Goal: Task Accomplishment & Management: Complete application form

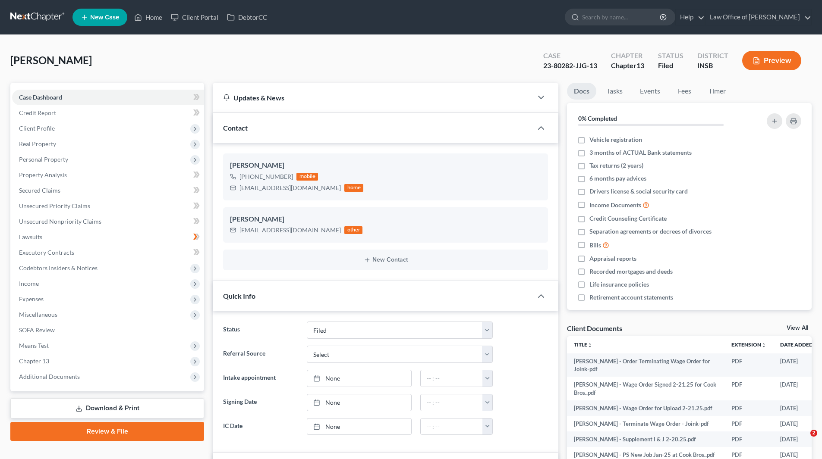
select select "7"
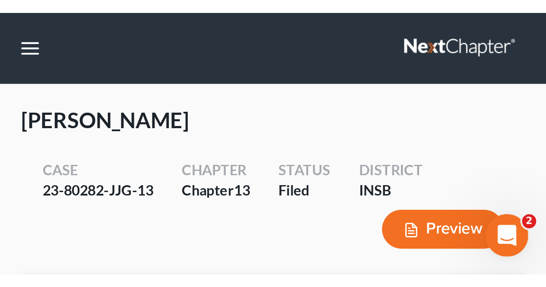
scroll to position [14652, 0]
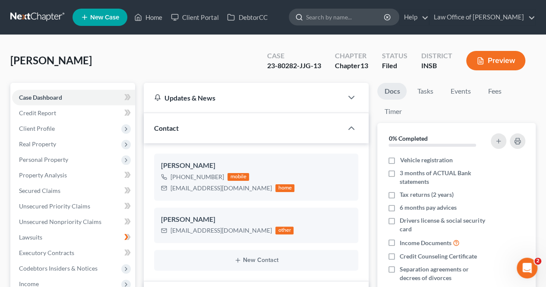
click at [354, 19] on input "search" at bounding box center [345, 17] width 79 height 16
click at [350, 23] on input "search" at bounding box center [345, 17] width 79 height 16
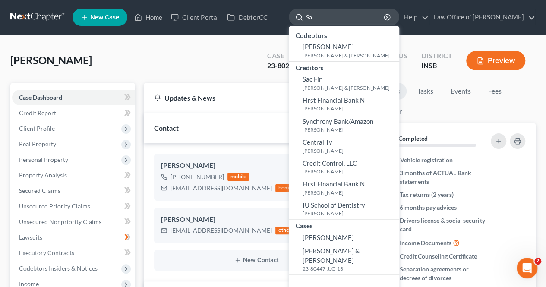
type input "S"
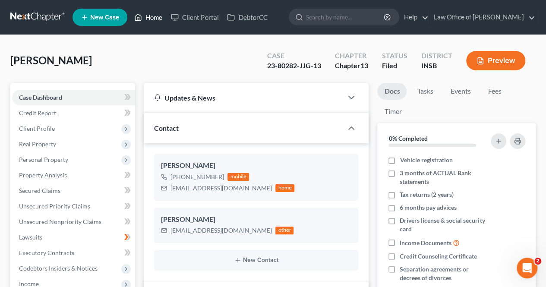
click at [149, 18] on link "Home" at bounding box center [148, 17] width 37 height 16
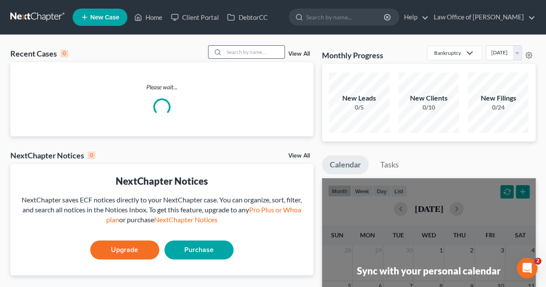
click at [247, 51] on input "search" at bounding box center [254, 52] width 60 height 13
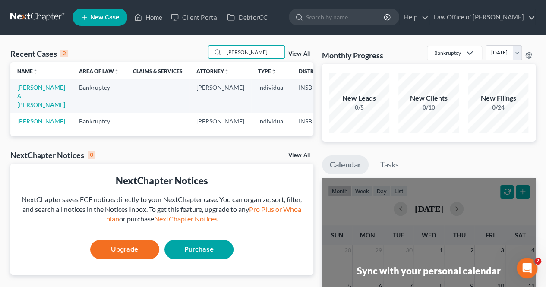
type input "[PERSON_NAME]"
click at [27, 91] on td "[PERSON_NAME] & [PERSON_NAME]" at bounding box center [41, 95] width 62 height 33
click at [28, 87] on link "[PERSON_NAME] & [PERSON_NAME]" at bounding box center [41, 96] width 48 height 25
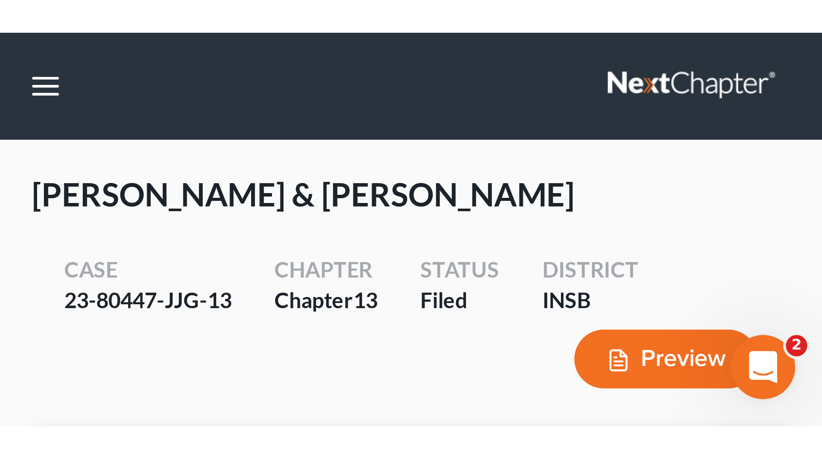
scroll to position [9814, 0]
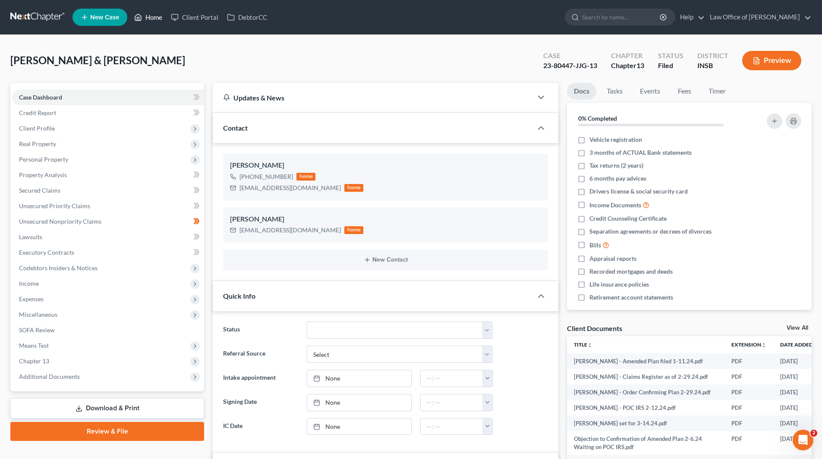
click at [159, 16] on link "Home" at bounding box center [148, 17] width 37 height 16
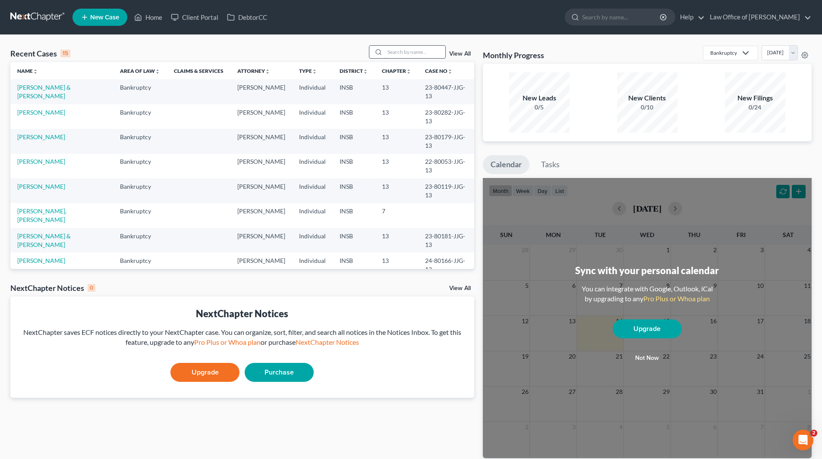
click at [402, 50] on input "search" at bounding box center [415, 52] width 60 height 13
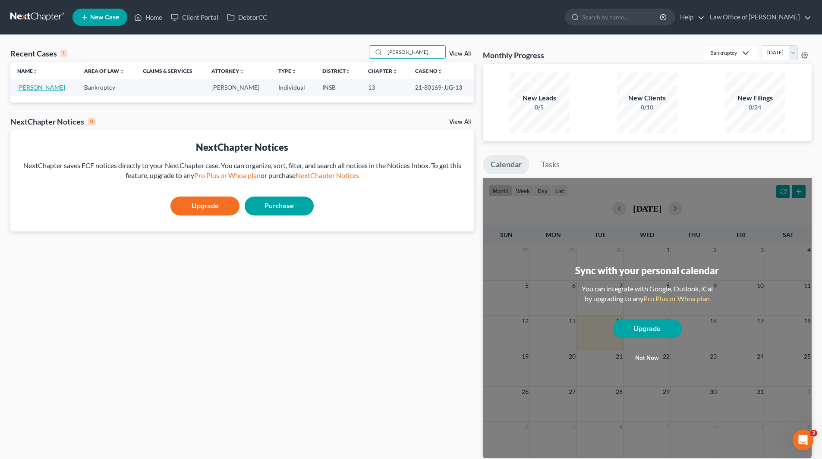
type input "[PERSON_NAME]"
click at [65, 88] on link "[PERSON_NAME]" at bounding box center [41, 87] width 48 height 7
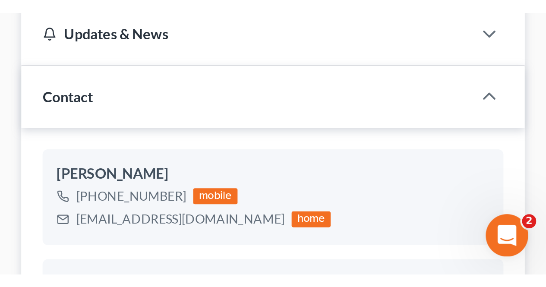
scroll to position [173, 0]
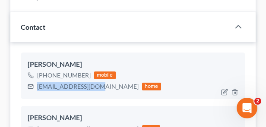
drag, startPoint x: 37, startPoint y: 86, endPoint x: 93, endPoint y: 88, distance: 55.7
click at [93, 88] on div "[EMAIL_ADDRESS][DOMAIN_NAME]" at bounding box center [87, 86] width 101 height 9
copy div "[EMAIL_ADDRESS][DOMAIN_NAME]"
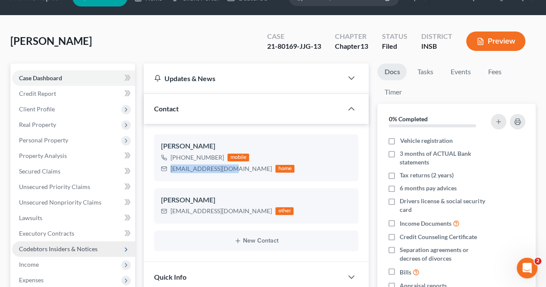
scroll to position [0, 0]
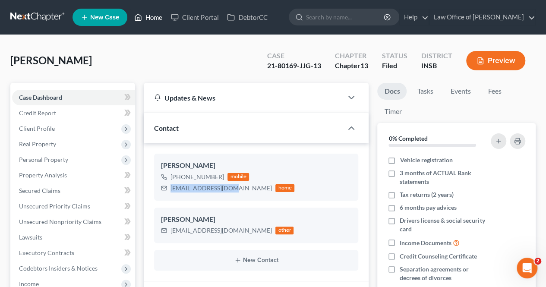
click at [151, 20] on link "Home" at bounding box center [148, 17] width 37 height 16
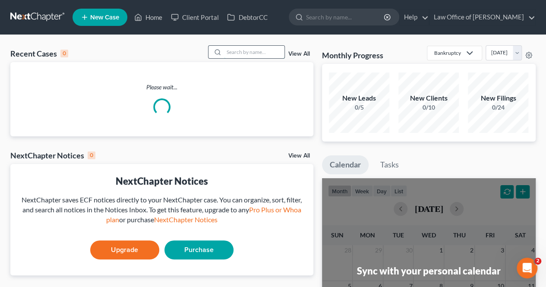
click at [233, 52] on input "search" at bounding box center [254, 52] width 60 height 13
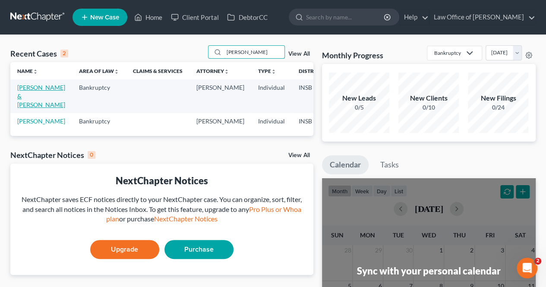
type input "[PERSON_NAME]"
click at [31, 86] on link "[PERSON_NAME] & [PERSON_NAME]" at bounding box center [41, 96] width 48 height 25
select select "7"
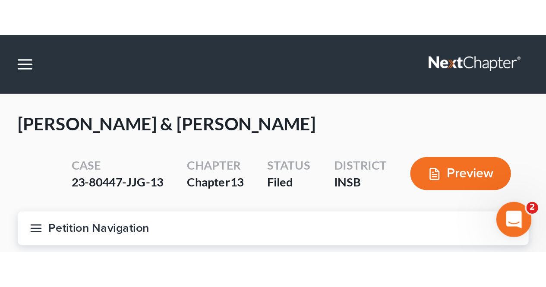
scroll to position [11064, 0]
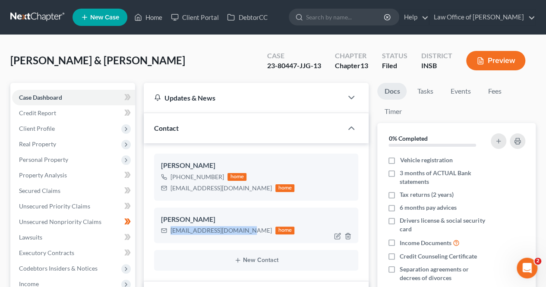
drag, startPoint x: 172, startPoint y: 229, endPoint x: 244, endPoint y: 237, distance: 72.9
click at [244, 237] on div "[PERSON_NAME] [EMAIL_ADDRESS][DOMAIN_NAME] home" at bounding box center [256, 224] width 204 height 35
copy div "[EMAIL_ADDRESS][DOMAIN_NAME]"
drag, startPoint x: 172, startPoint y: 188, endPoint x: 189, endPoint y: 186, distance: 17.8
click at [189, 186] on div "[EMAIL_ADDRESS][DOMAIN_NAME]" at bounding box center [220, 188] width 101 height 9
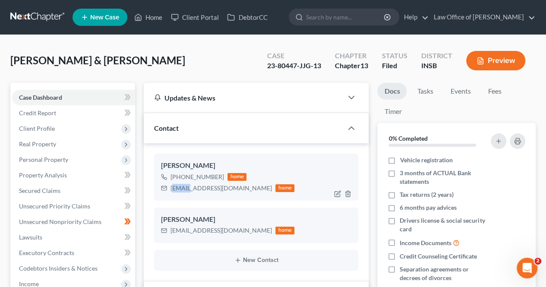
click at [187, 188] on div "[EMAIL_ADDRESS][DOMAIN_NAME]" at bounding box center [220, 188] width 101 height 9
drag, startPoint x: 171, startPoint y: 187, endPoint x: 254, endPoint y: 189, distance: 82.8
click at [254, 189] on div "[EMAIL_ADDRESS][DOMAIN_NAME]" at bounding box center [220, 188] width 101 height 9
copy div "[EMAIL_ADDRESS][DOMAIN_NAME]"
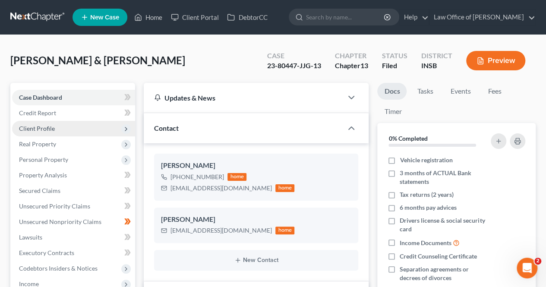
click at [65, 129] on span "Client Profile" at bounding box center [73, 129] width 123 height 16
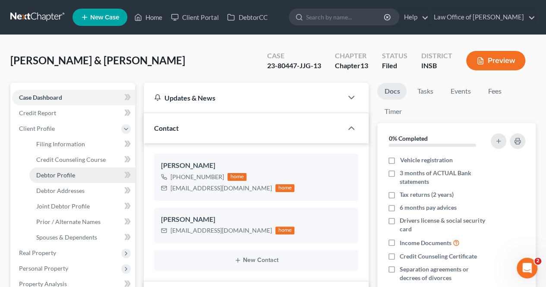
click at [72, 174] on span "Debtor Profile" at bounding box center [55, 174] width 39 height 7
select select "1"
select select "4"
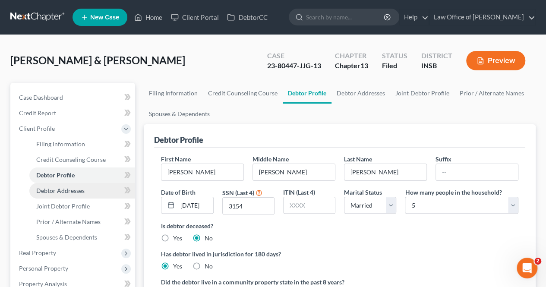
click at [73, 190] on span "Debtor Addresses" at bounding box center [60, 190] width 48 height 7
